Goal: Task Accomplishment & Management: Use online tool/utility

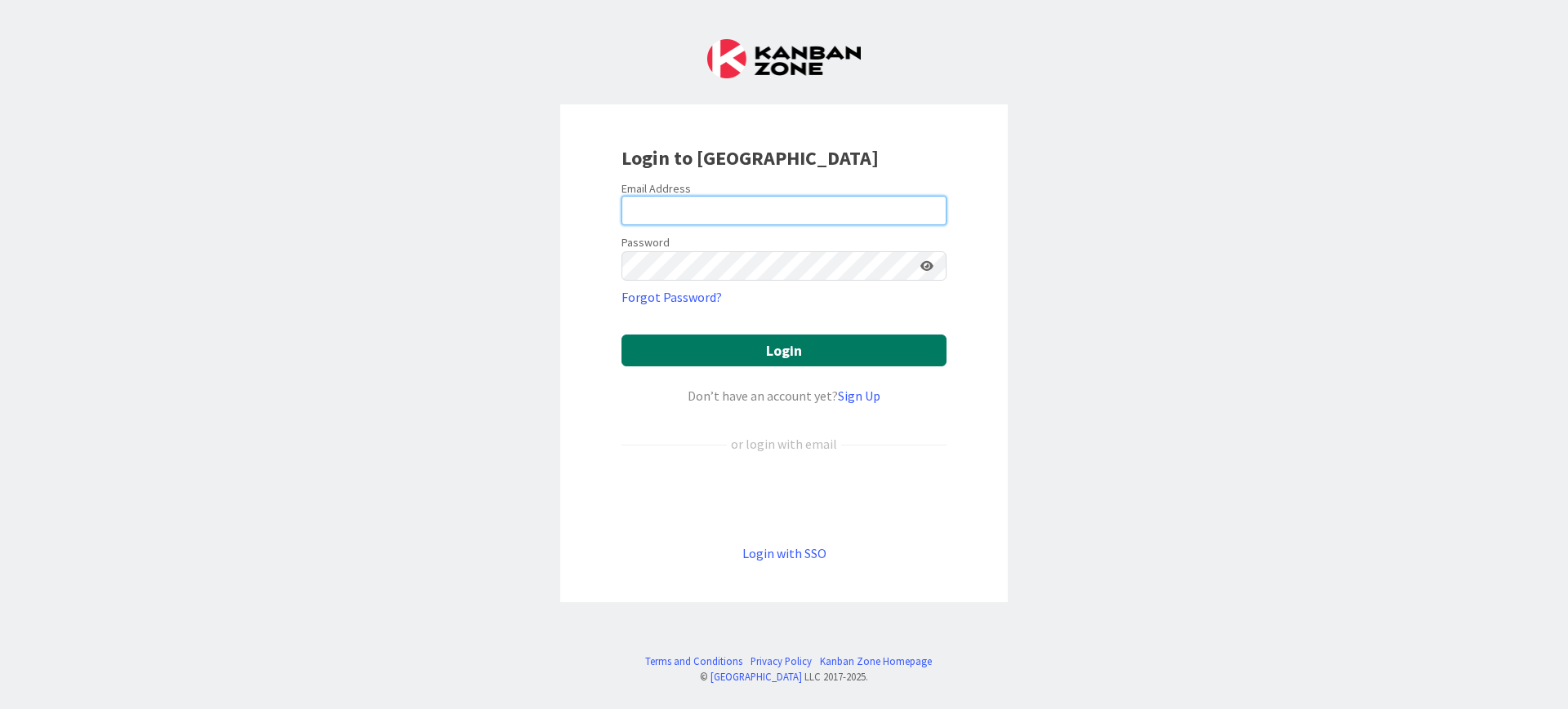
type input "[PERSON_NAME][EMAIL_ADDRESS][DOMAIN_NAME]"
click at [720, 351] on button "Login" at bounding box center [784, 350] width 325 height 31
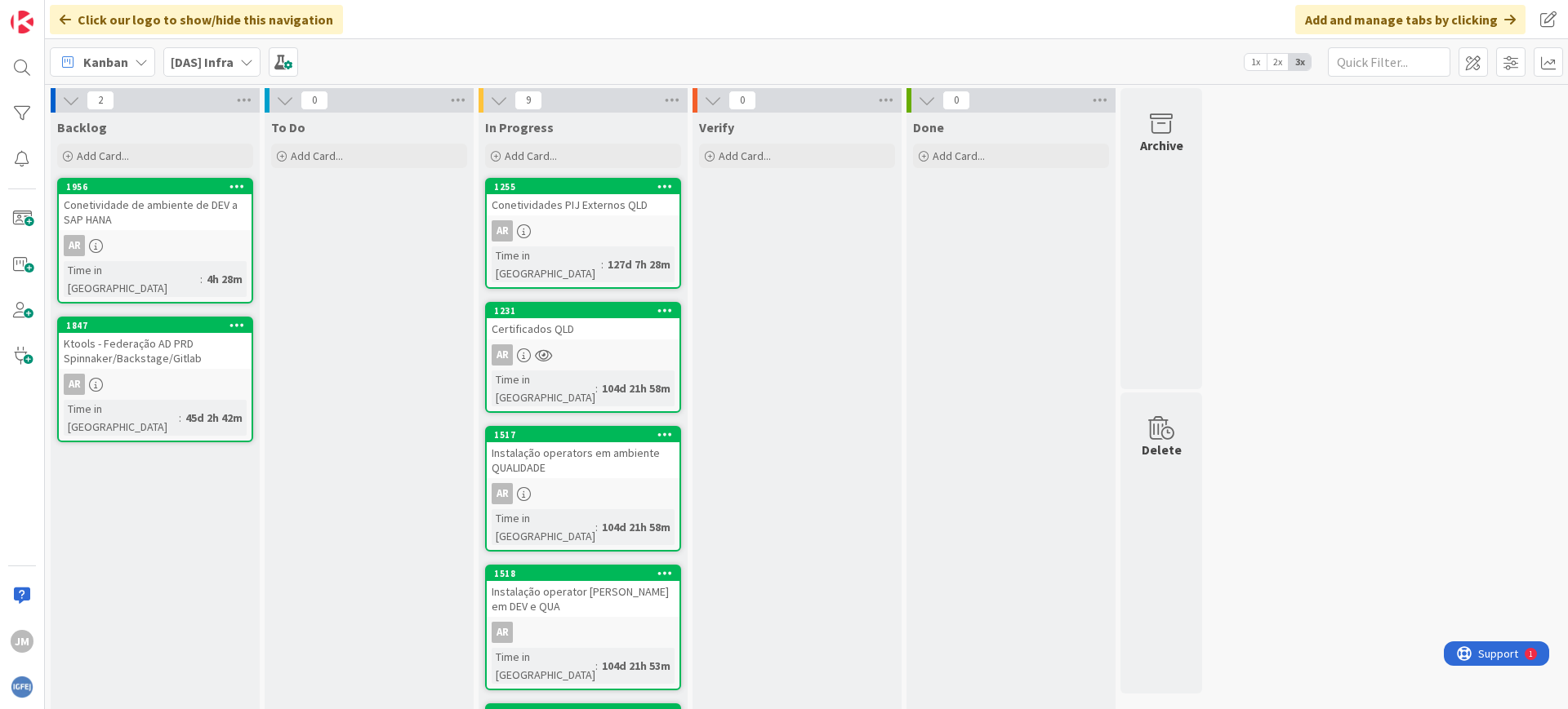
click at [243, 64] on icon at bounding box center [247, 62] width 13 height 13
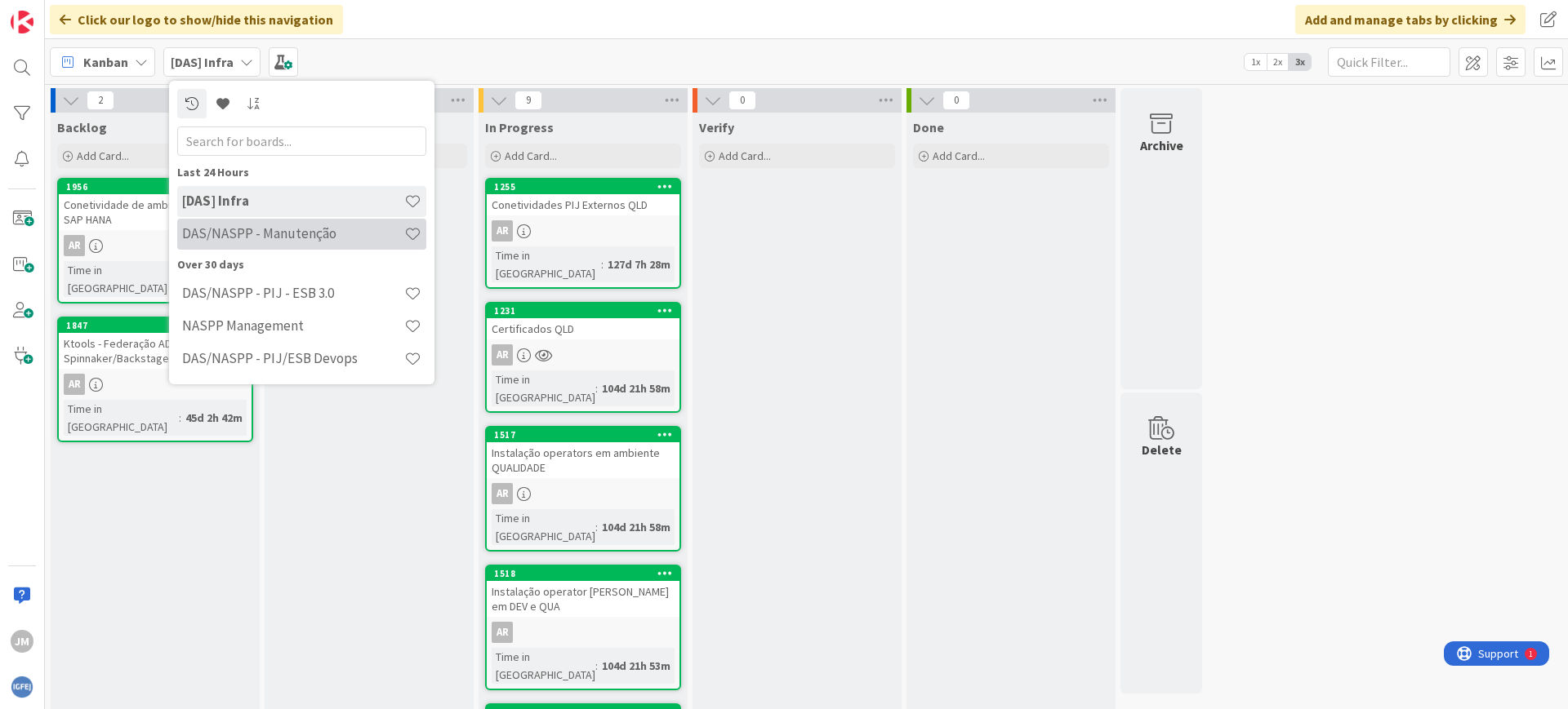
click at [327, 231] on h4 "DAS/NASPP - Manutenção" at bounding box center [293, 233] width 222 height 16
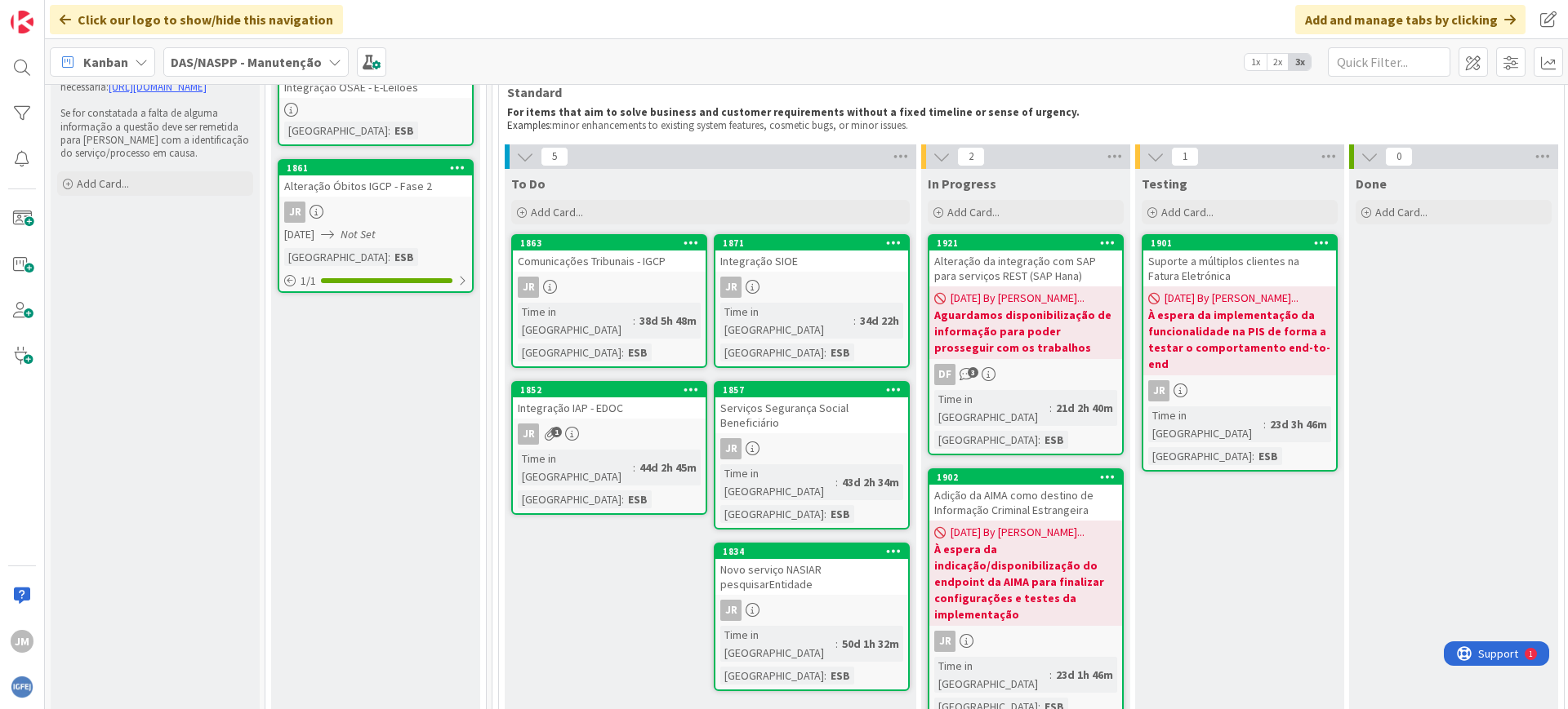
scroll to position [102, 0]
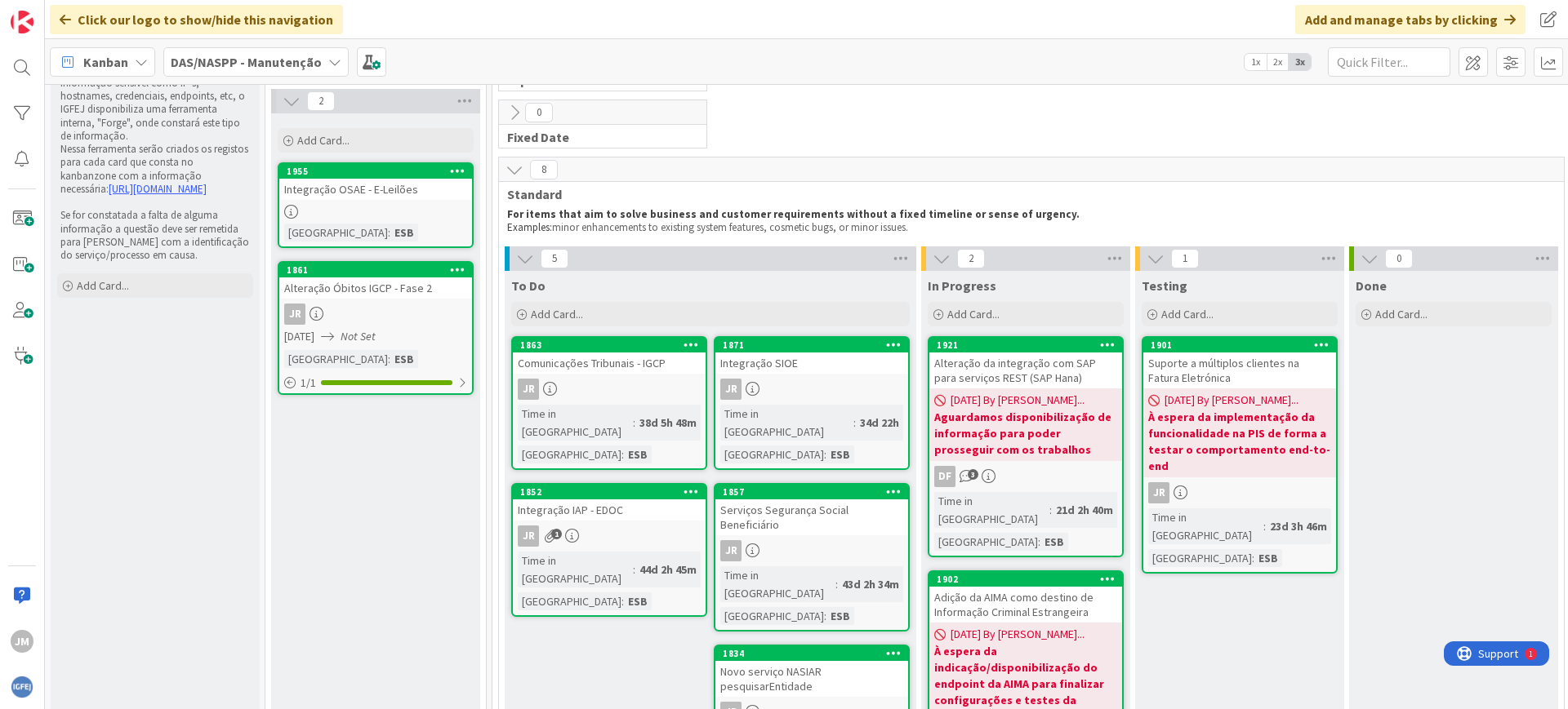
click at [406, 304] on div "JR" at bounding box center [376, 314] width 193 height 21
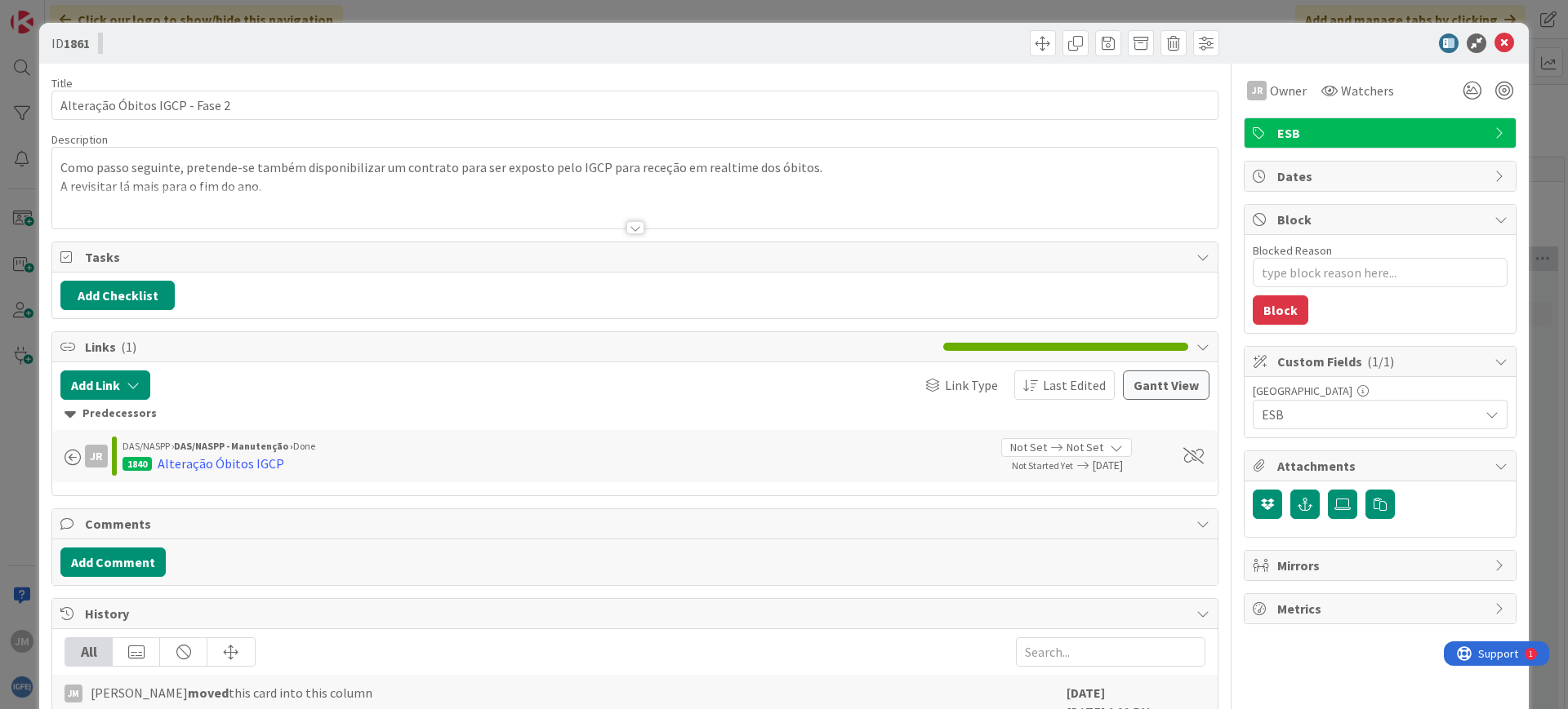
type textarea "x"
click at [640, 229] on div at bounding box center [635, 220] width 1167 height 18
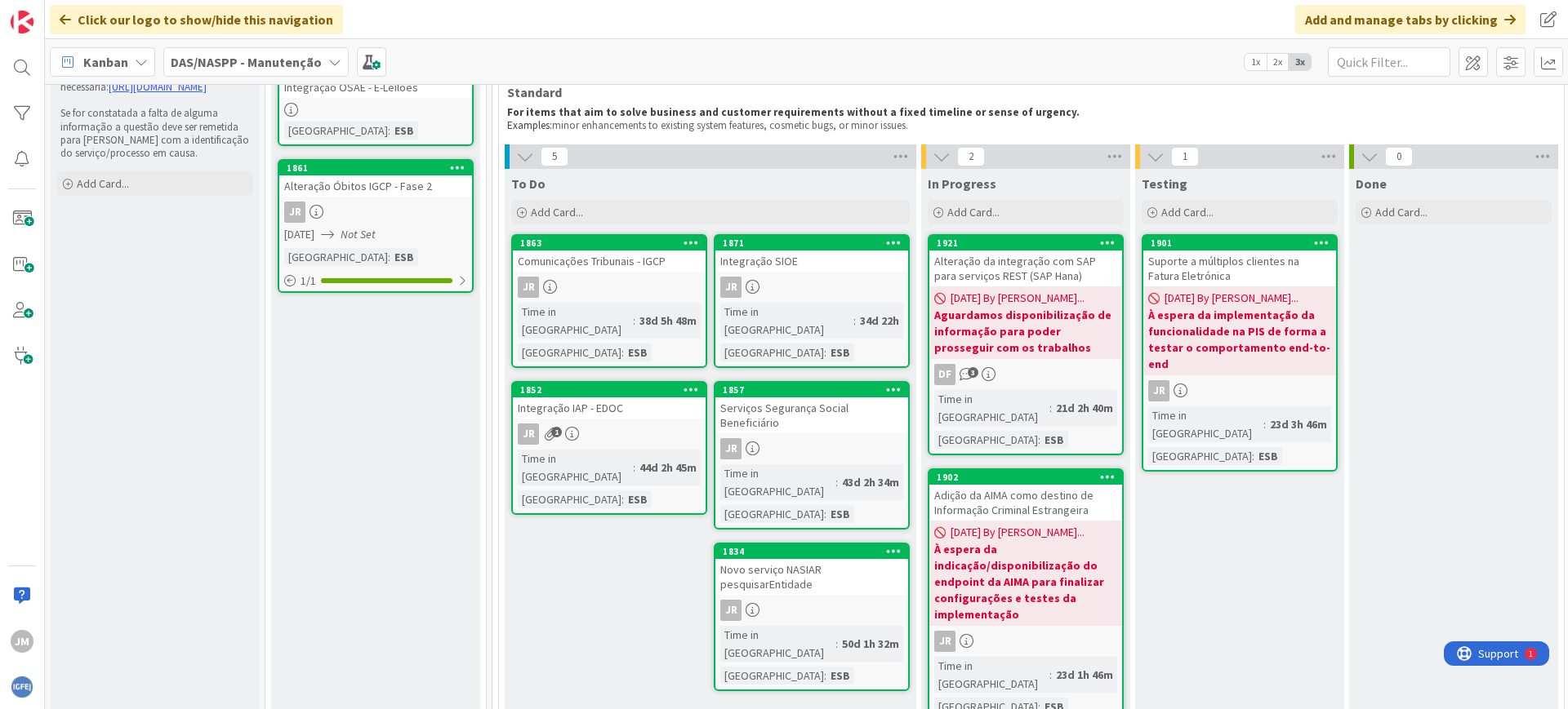
scroll to position [102, 0]
